Goal: Find specific page/section: Find specific page/section

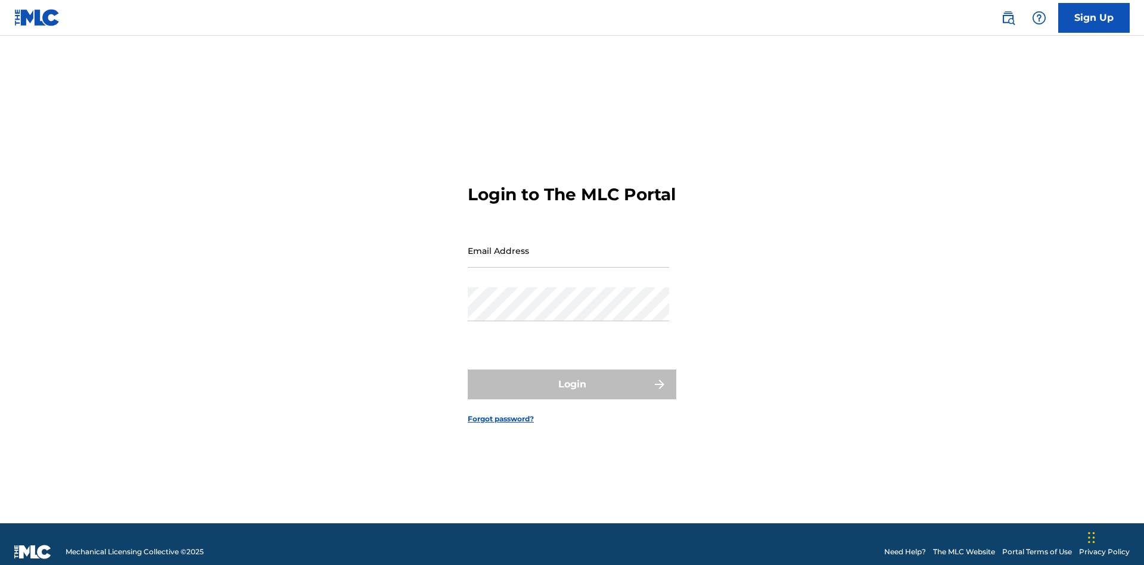
scroll to position [15, 0]
click at [569, 245] on input "Email Address" at bounding box center [568, 251] width 201 height 34
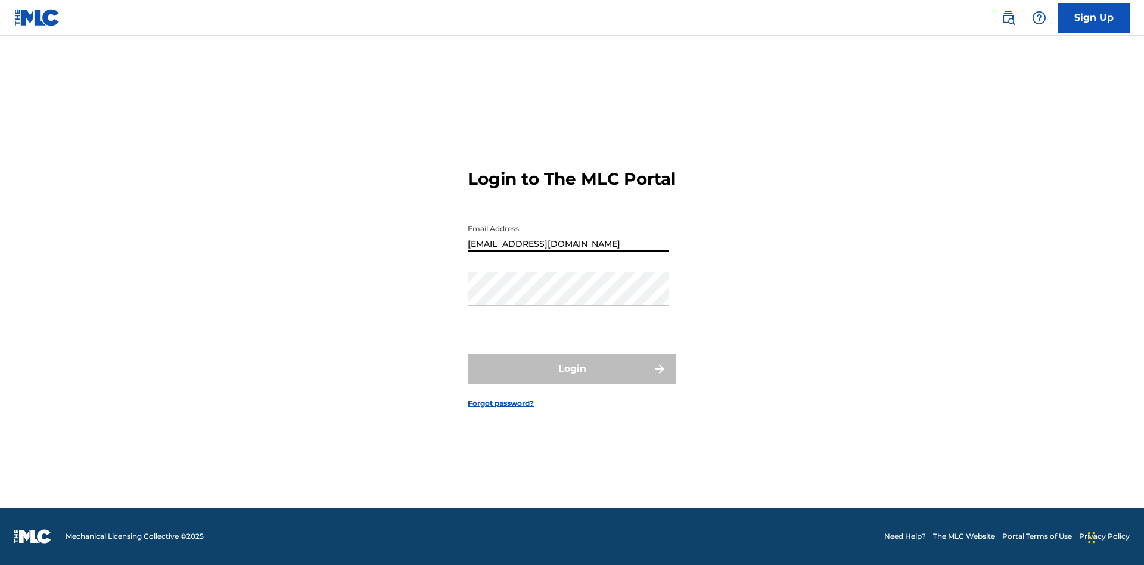
type input "[EMAIL_ADDRESS][DOMAIN_NAME]"
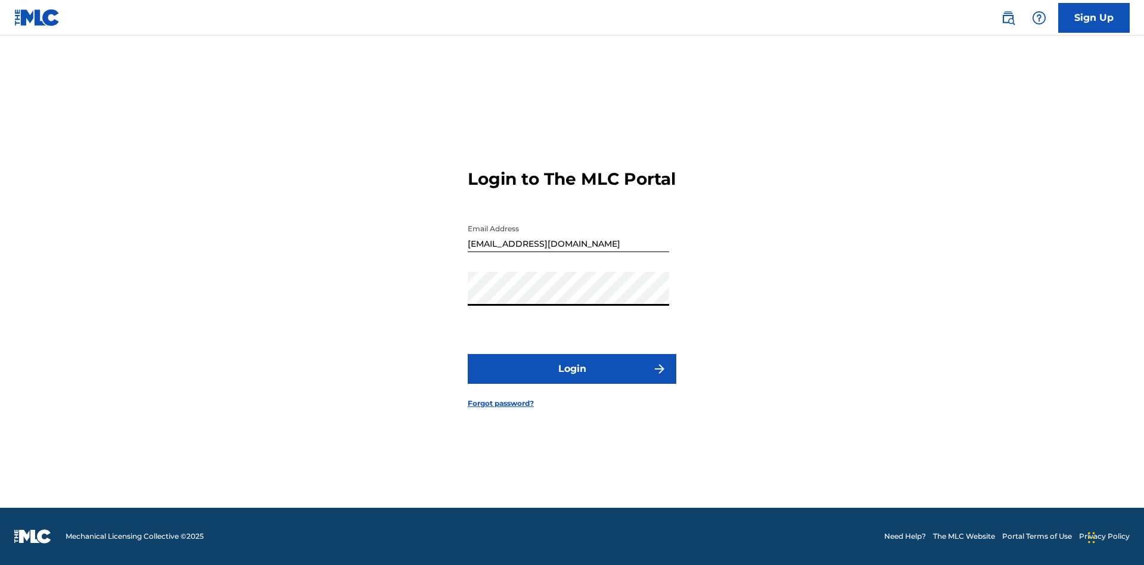
click at [572, 379] on button "Login" at bounding box center [572, 369] width 209 height 30
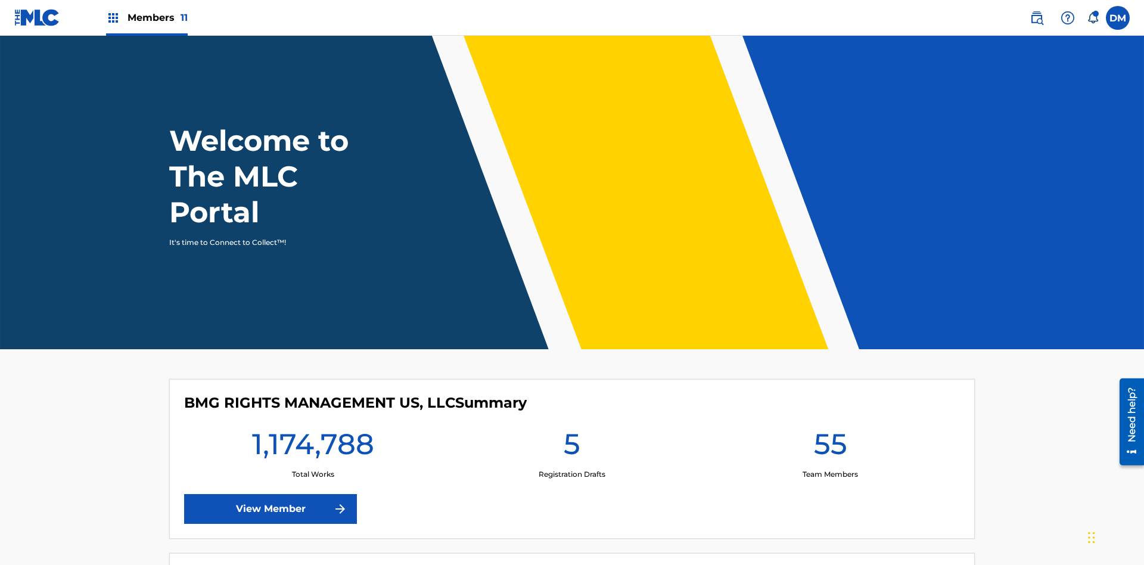
click at [147, 17] on span "Members 11" at bounding box center [158, 18] width 60 height 14
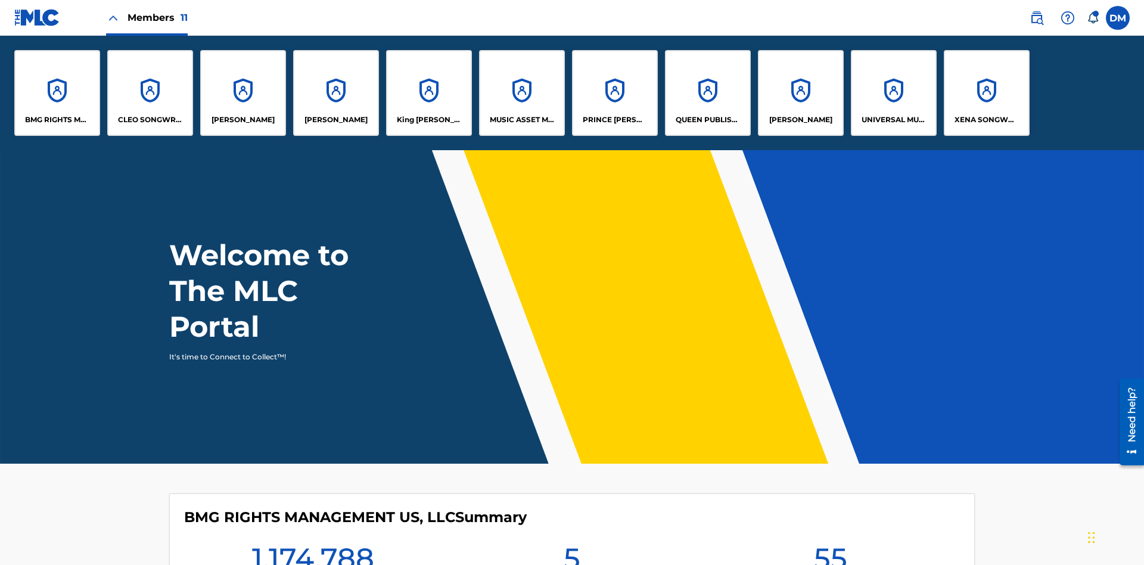
click at [428, 120] on p "King [PERSON_NAME]" at bounding box center [429, 119] width 65 height 11
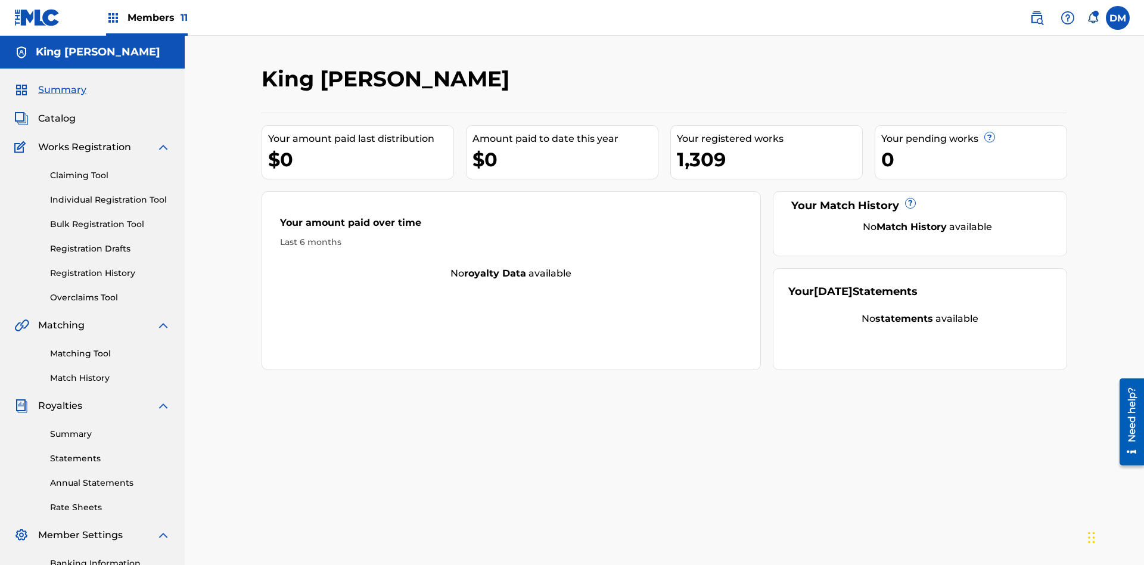
click at [57, 111] on span "Catalog" at bounding box center [57, 118] width 38 height 14
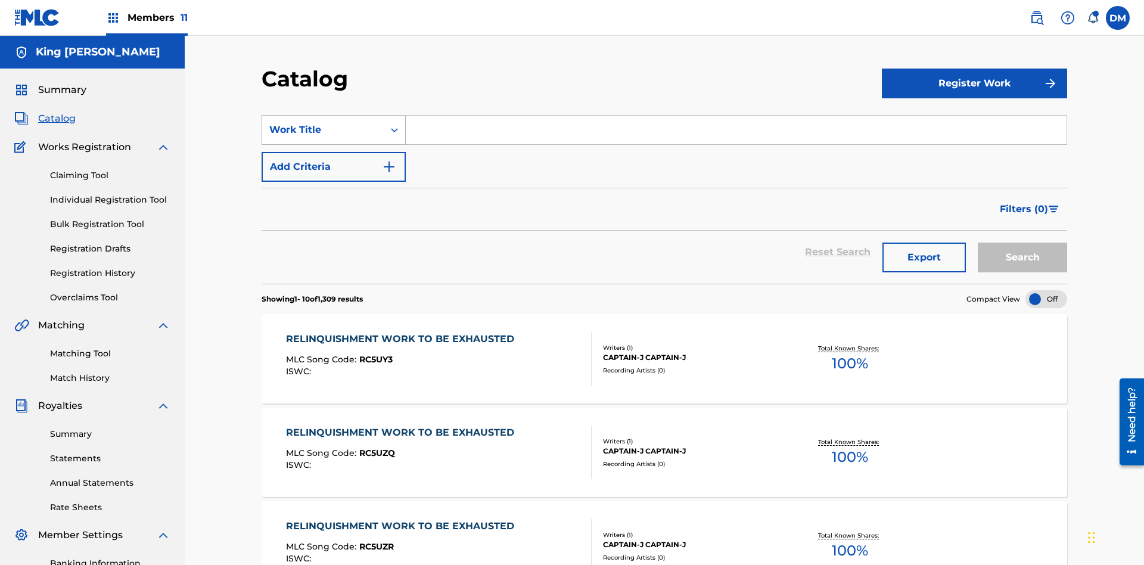
click at [323, 123] on div "Work Title" at bounding box center [322, 130] width 107 height 14
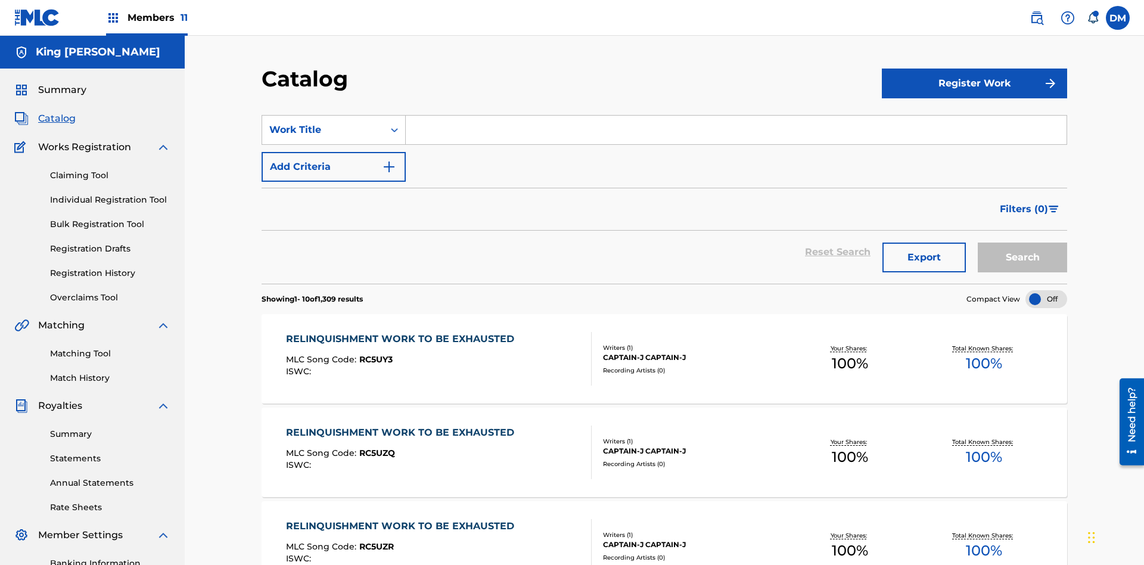
click at [736, 116] on input "Search Form" at bounding box center [736, 130] width 661 height 29
type input "SPEC SAAGA KANKETSUHEN SICK S [PERSON_NAME] NAIKAKU JOUHOU CHOUS"
